Goal: Find specific page/section: Find specific page/section

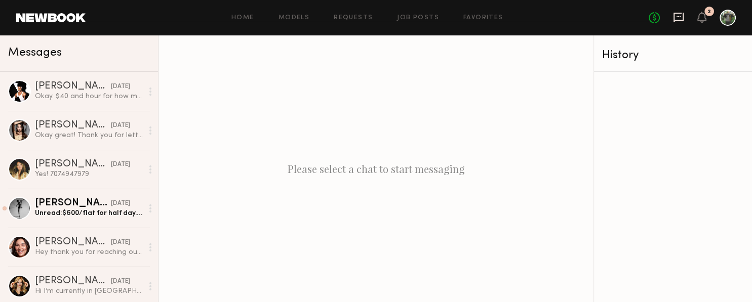
click at [682, 17] on icon at bounding box center [679, 18] width 10 height 10
click at [404, 17] on link "Job Posts" at bounding box center [418, 18] width 42 height 7
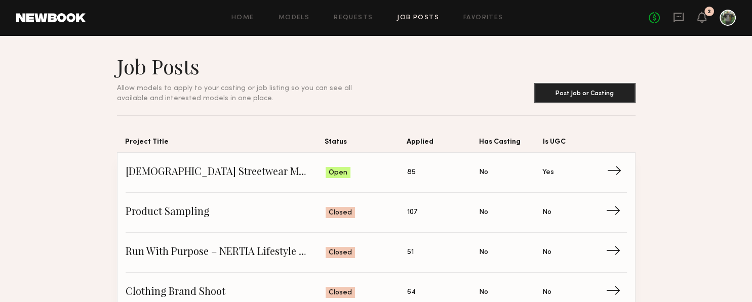
click at [598, 172] on span "Is UGC: Yes" at bounding box center [573, 172] width 63 height 15
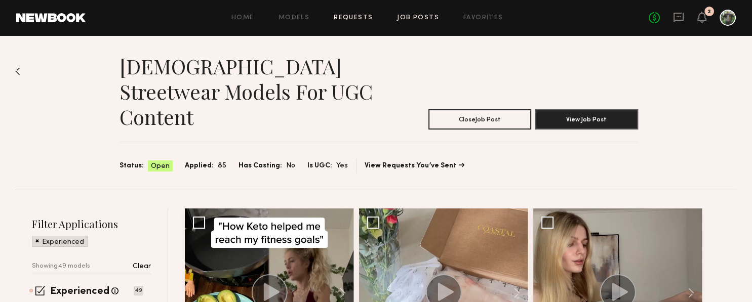
click at [364, 18] on link "Requests" at bounding box center [353, 18] width 39 height 7
